Goal: Task Accomplishment & Management: Use online tool/utility

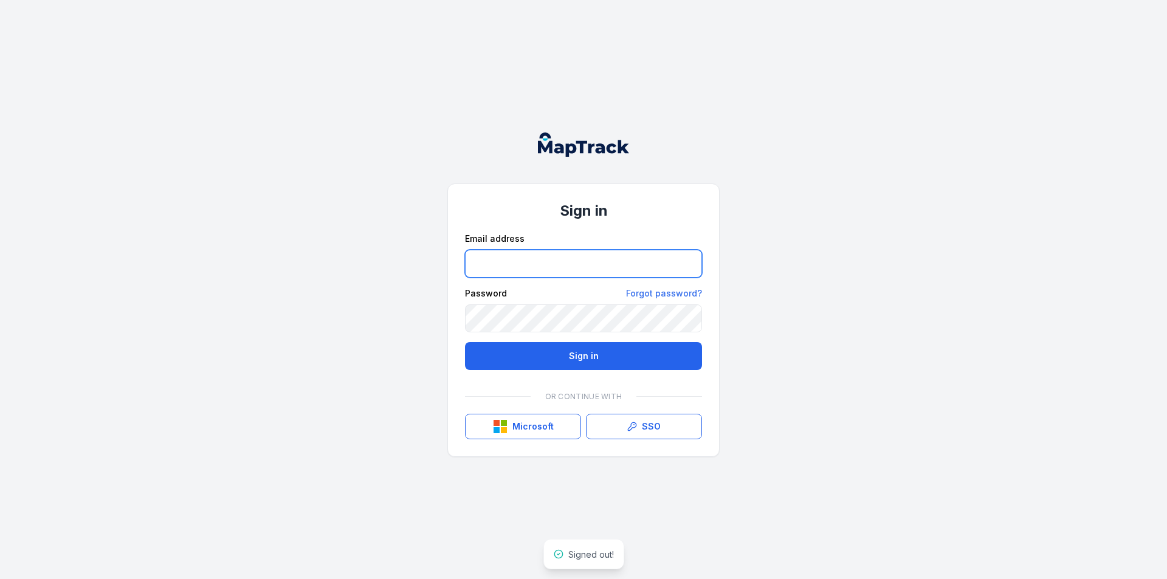
type input "**********"
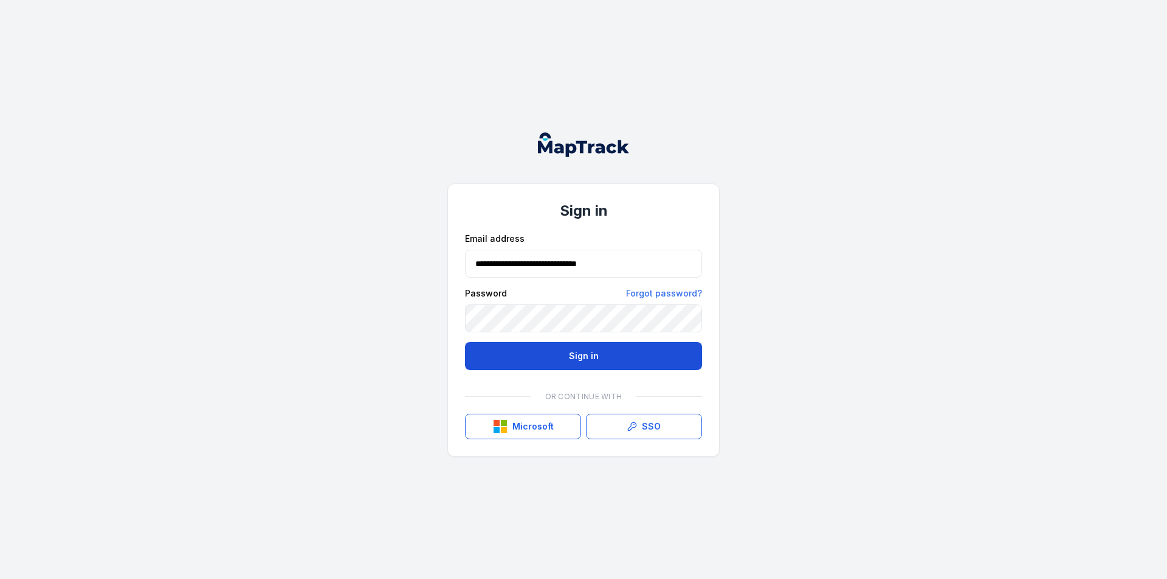
click at [580, 360] on button "Sign in" at bounding box center [583, 356] width 237 height 28
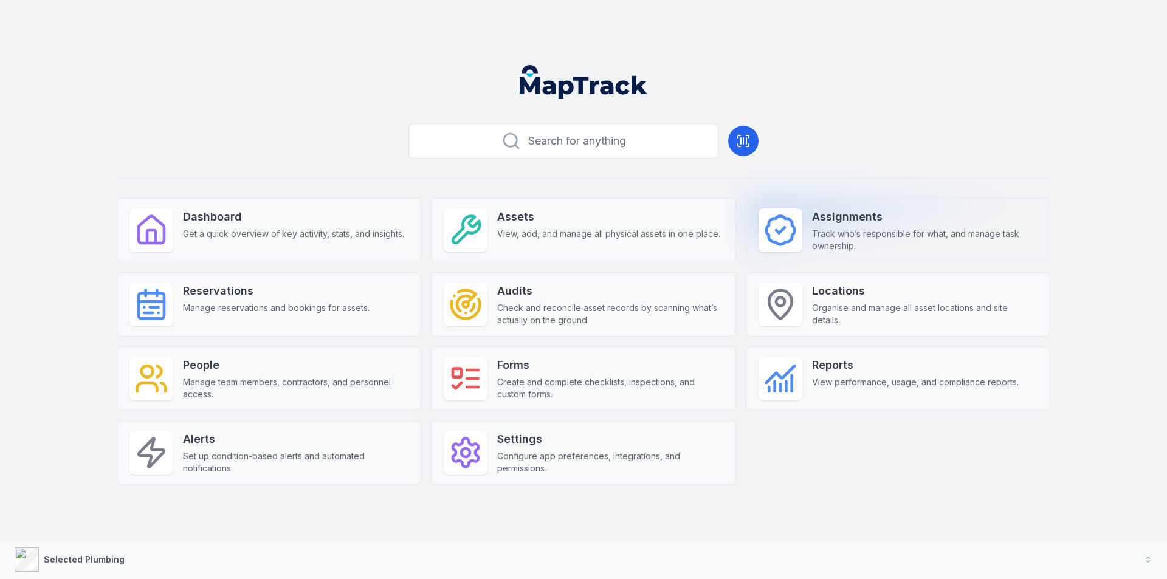
click at [929, 233] on span "Track who’s responsible for what, and manage task ownership." at bounding box center [924, 240] width 225 height 24
